Goal: Task Accomplishment & Management: Manage account settings

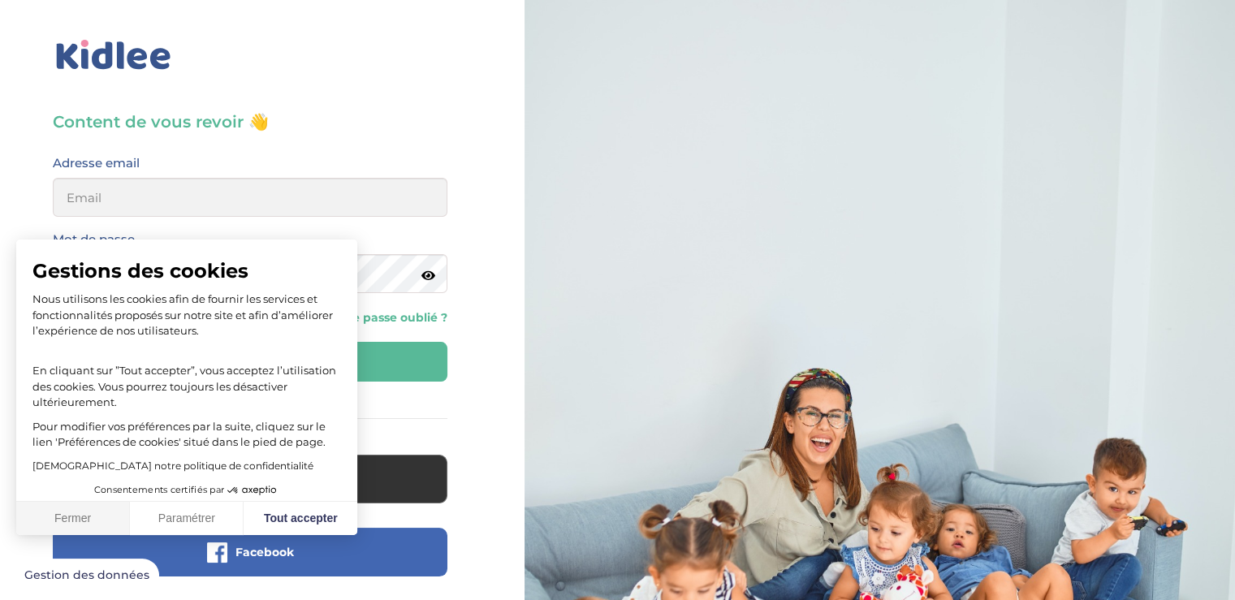
click at [84, 527] on button "Fermer" at bounding box center [73, 519] width 114 height 34
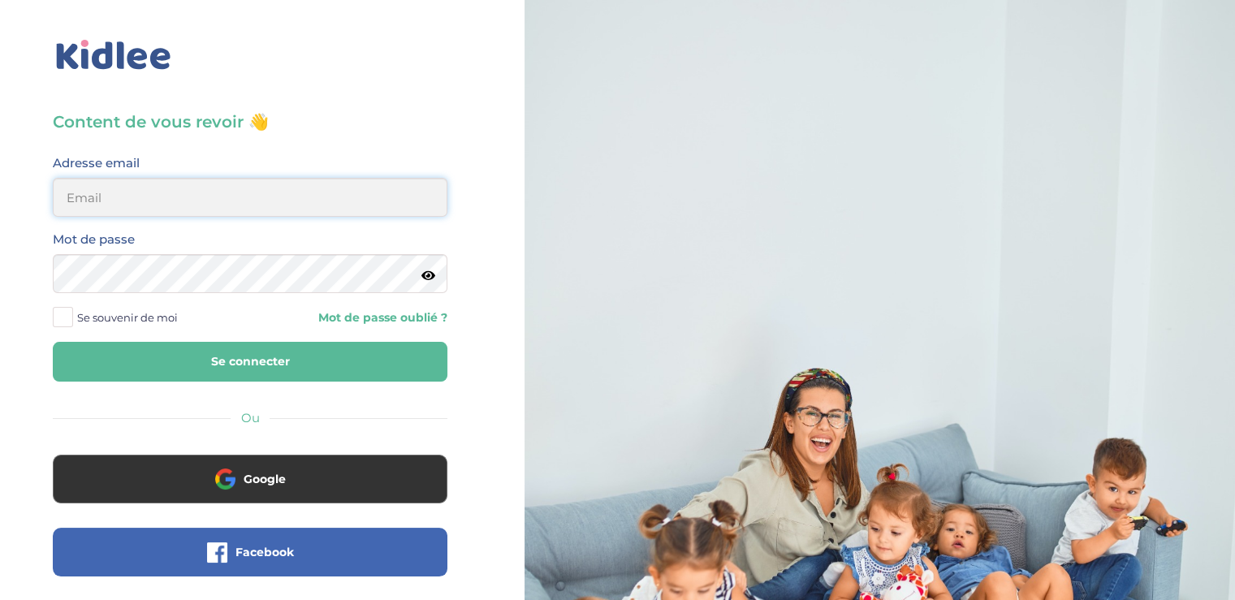
click at [239, 197] on input "email" at bounding box center [250, 197] width 394 height 39
type input "fanny.sancho.tel@gmail.com"
click at [427, 281] on icon at bounding box center [428, 275] width 14 height 12
click at [347, 359] on button "Se connecter" at bounding box center [250, 362] width 394 height 40
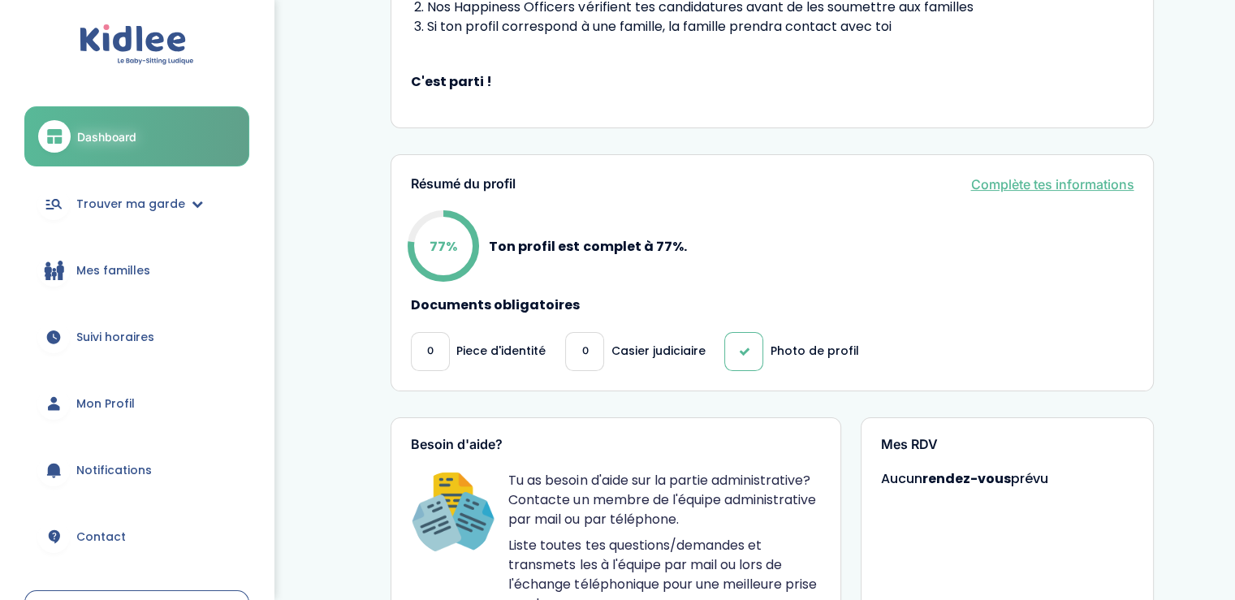
scroll to position [343, 0]
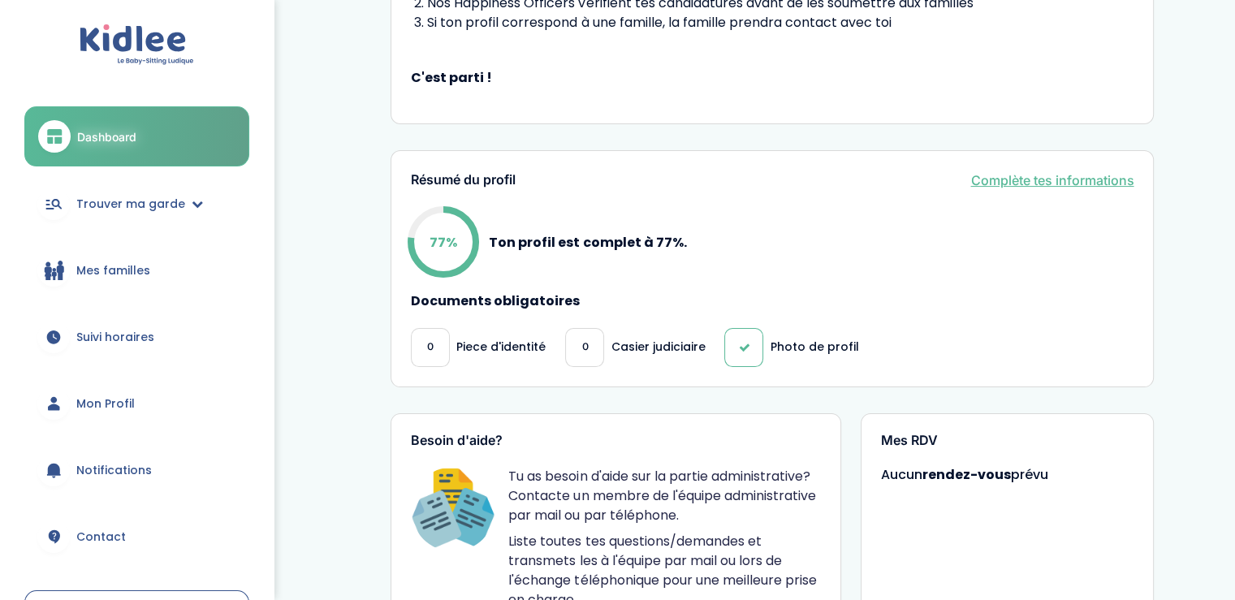
click at [418, 356] on div "0" at bounding box center [430, 347] width 39 height 39
click at [435, 350] on div "0" at bounding box center [430, 347] width 39 height 39
click at [118, 405] on span "Mon Profil" at bounding box center [105, 403] width 58 height 17
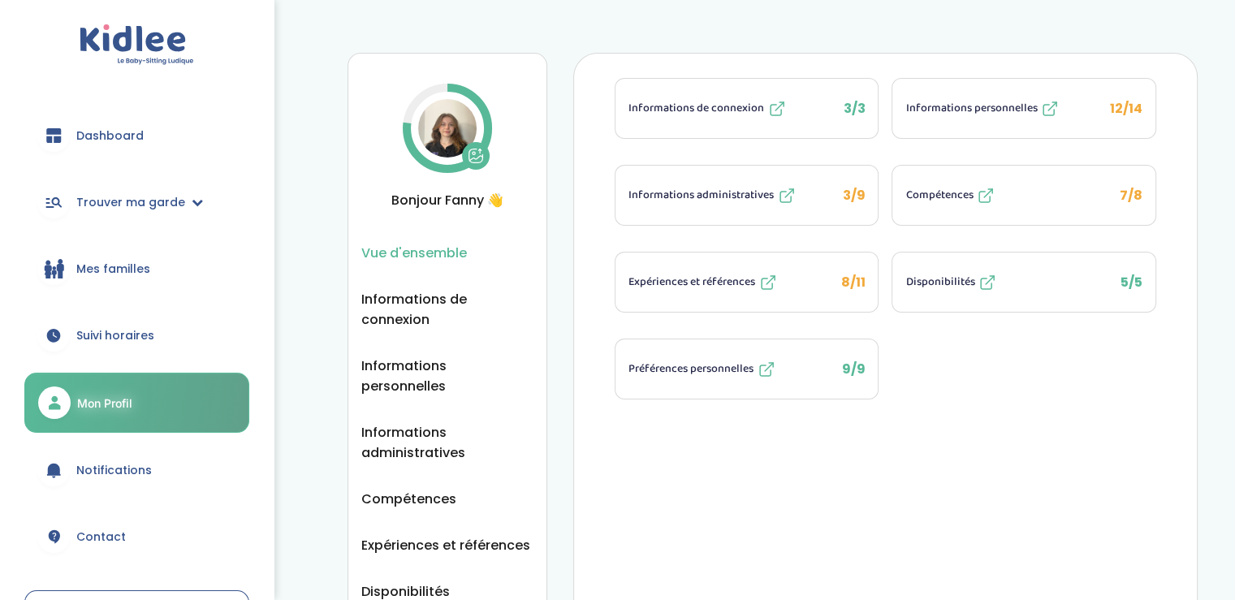
click at [825, 184] on button "Informations administratives 3/9" at bounding box center [746, 195] width 263 height 59
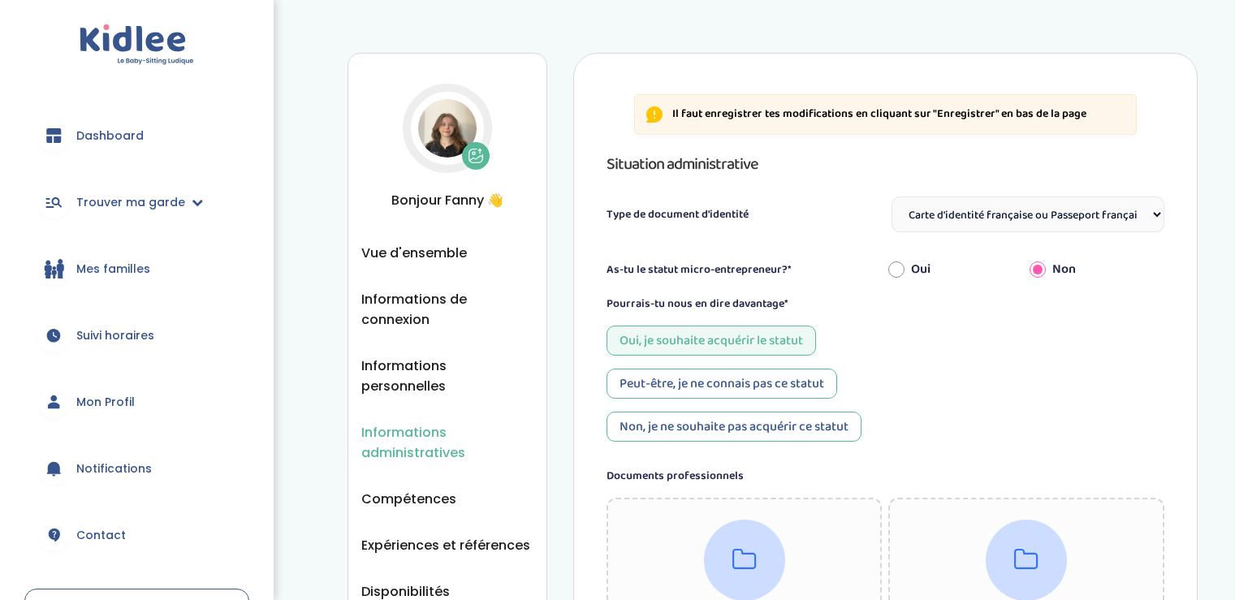
select select "Carte d'identité française ou Passeport français daté de moins de 5 ans"
